Goal: Submit feedback/report problem

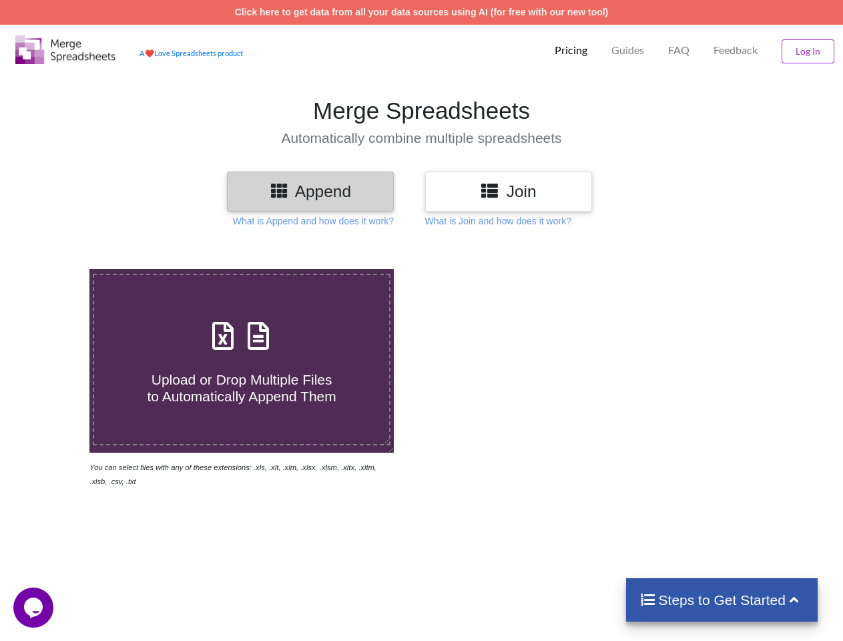
click at [65, 49] on img at bounding box center [65, 49] width 100 height 29
click at [570, 50] on p "Pricing" at bounding box center [571, 50] width 33 height 14
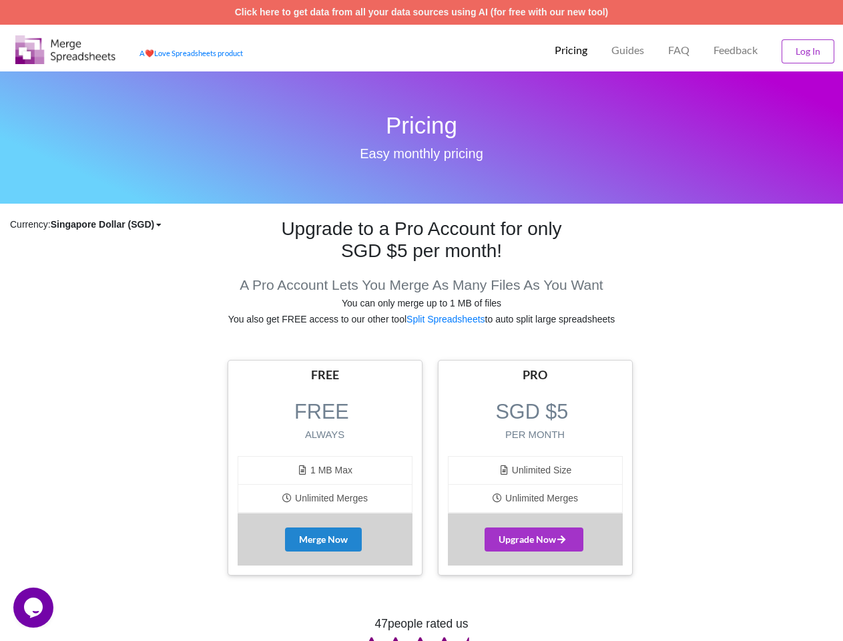
click at [627, 50] on p "Guides" at bounding box center [627, 50] width 33 height 14
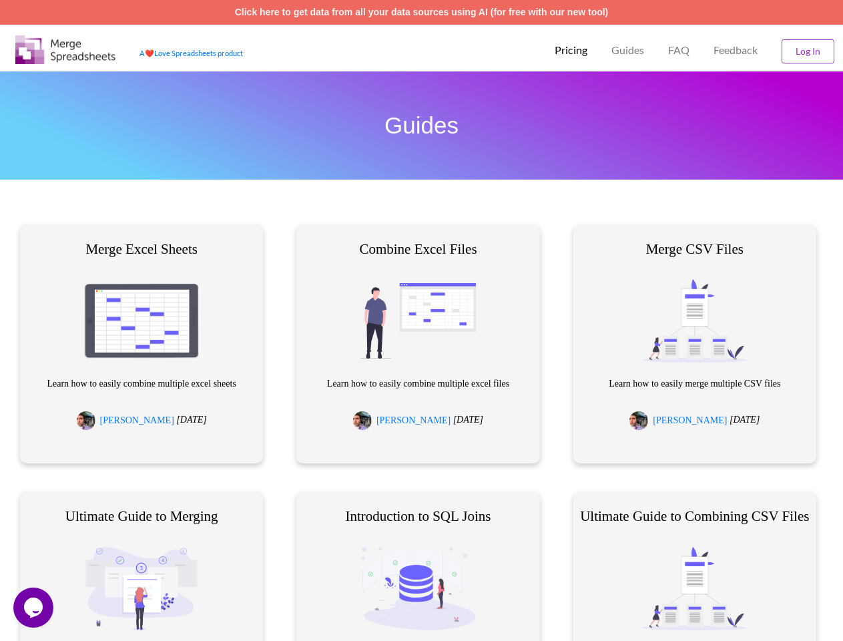
click at [678, 50] on p "FAQ" at bounding box center [678, 50] width 21 height 14
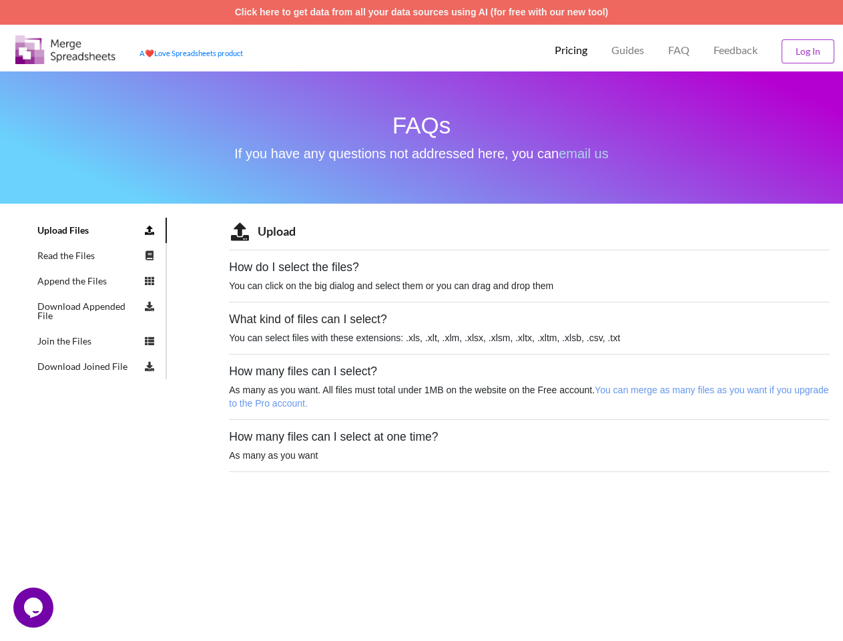
click at [735, 50] on span "Feedback" at bounding box center [735, 50] width 44 height 11
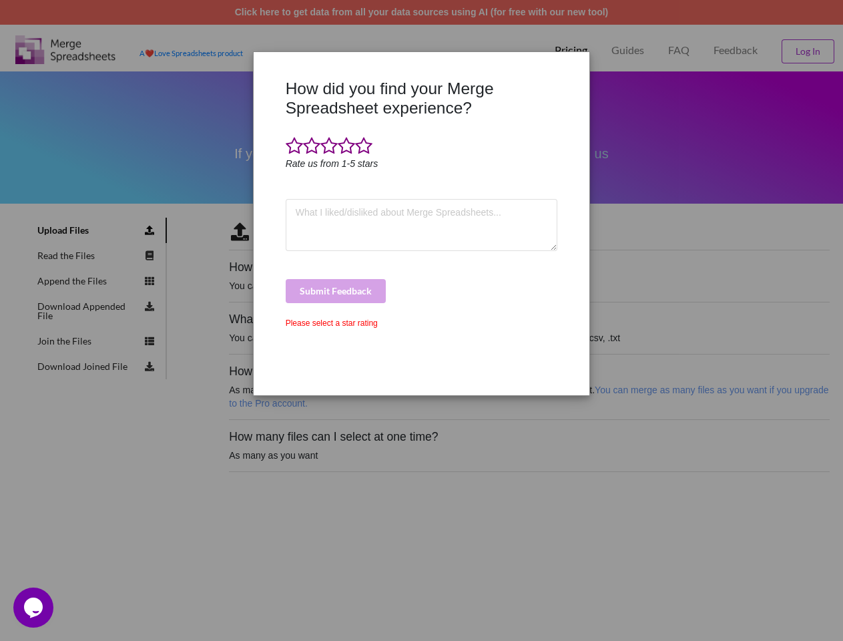
click at [808, 51] on div "How did you find your Merge Spreadsheet experience? Rate us from 1-5 stars Subm…" at bounding box center [421, 320] width 843 height 641
click at [310, 191] on div "How did you find your Merge Spreadsheet experience? Rate us from 1-5 stars Subm…" at bounding box center [421, 232] width 279 height 306
click at [279, 190] on div at bounding box center [268, 232] width 28 height 306
click at [509, 191] on div "How did you find your Merge Spreadsheet experience? Rate us from 1-5 stars Subm…" at bounding box center [421, 232] width 279 height 306
click at [491, 190] on div "How did you find your Merge Spreadsheet experience? Rate us from 1-5 stars Subm…" at bounding box center [421, 232] width 279 height 306
